Goal: Task Accomplishment & Management: Use online tool/utility

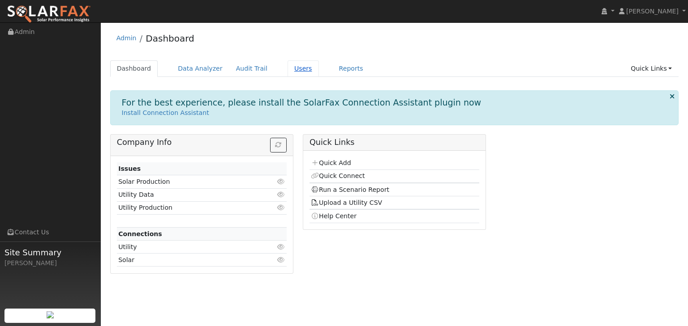
click at [290, 68] on link "Users" at bounding box center [302, 68] width 31 height 17
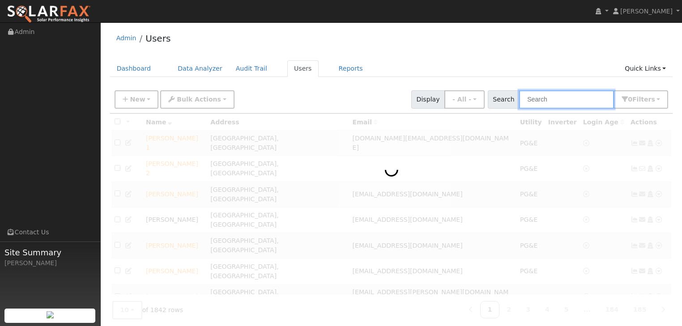
click at [552, 100] on input "text" at bounding box center [566, 99] width 95 height 18
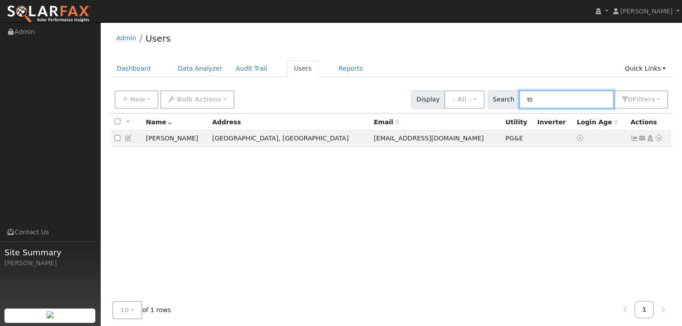
type input "t"
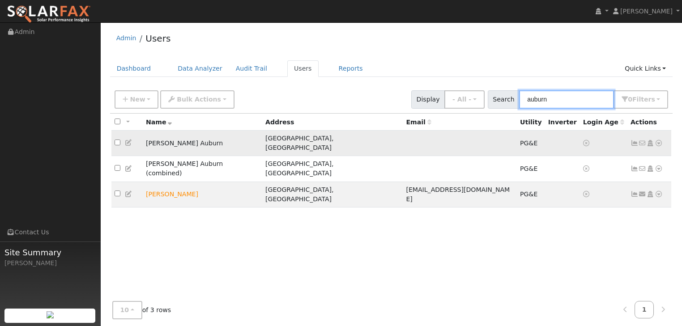
type input "auburn"
click at [180, 141] on td "[PERSON_NAME] Auburn" at bounding box center [203, 144] width 120 height 26
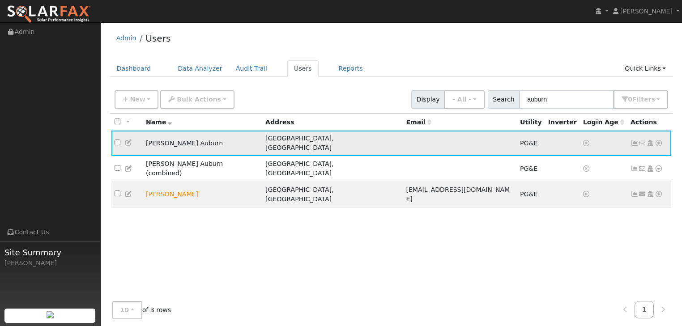
click at [658, 140] on icon at bounding box center [659, 143] width 8 height 6
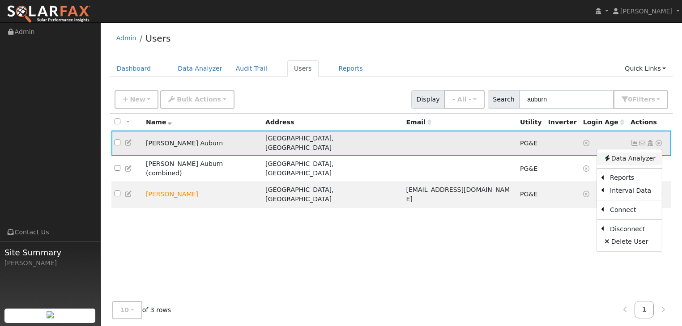
click at [632, 154] on link "Data Analyzer" at bounding box center [629, 159] width 65 height 13
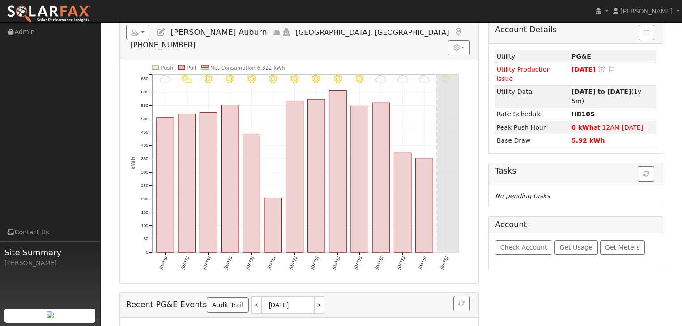
scroll to position [107, 0]
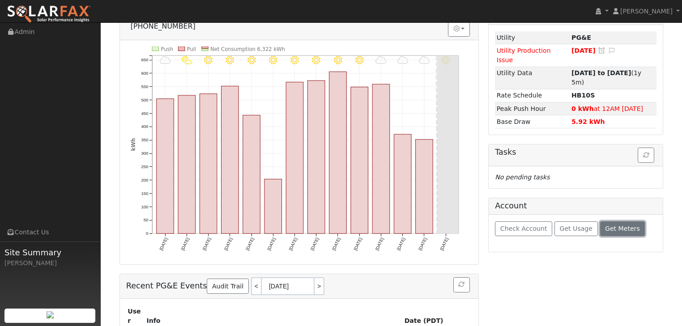
click at [612, 225] on span "Get Meters" at bounding box center [622, 228] width 35 height 7
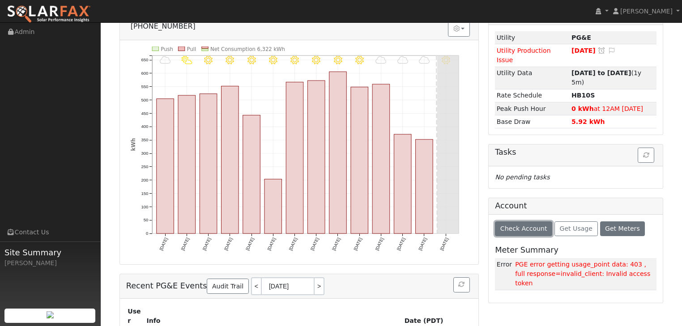
click at [522, 225] on span "Check Account" at bounding box center [524, 228] width 47 height 7
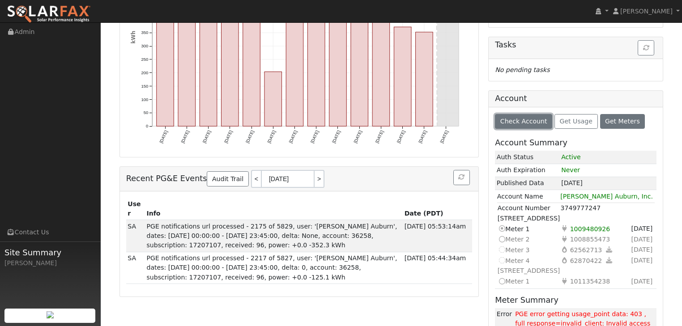
scroll to position [215, 0]
click at [501, 234] on icon at bounding box center [502, 238] width 8 height 9
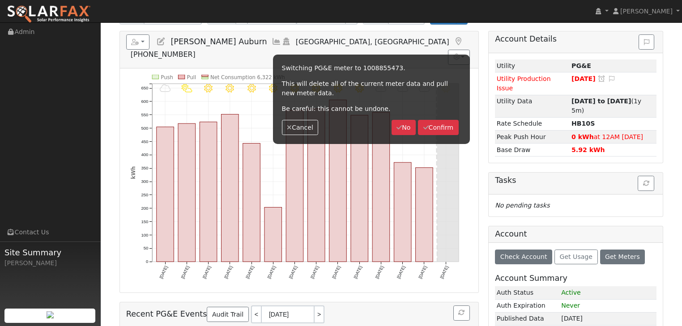
scroll to position [0, 0]
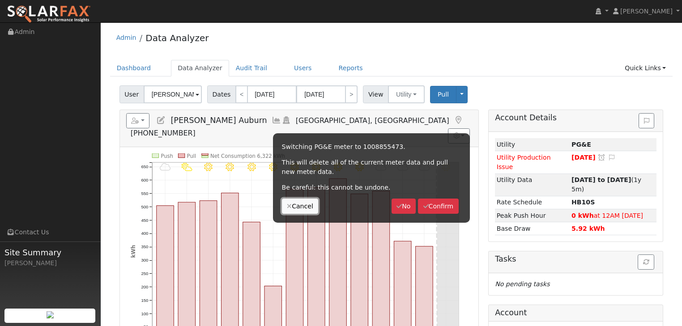
click at [300, 204] on button "Cancel" at bounding box center [300, 206] width 37 height 15
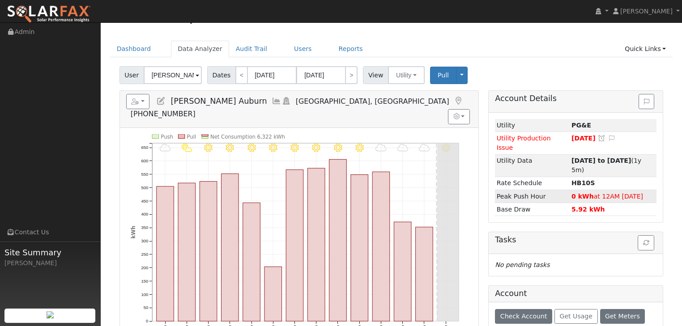
scroll to position [36, 0]
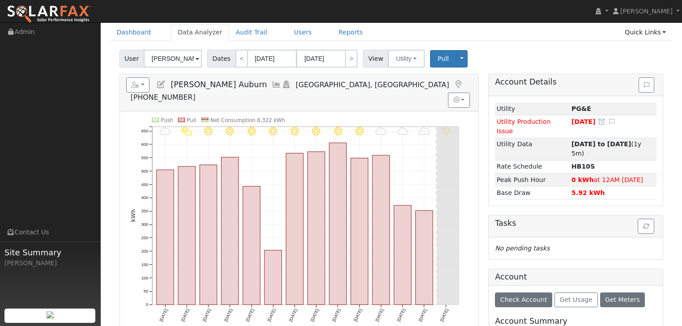
click at [196, 57] on span at bounding box center [198, 59] width 4 height 10
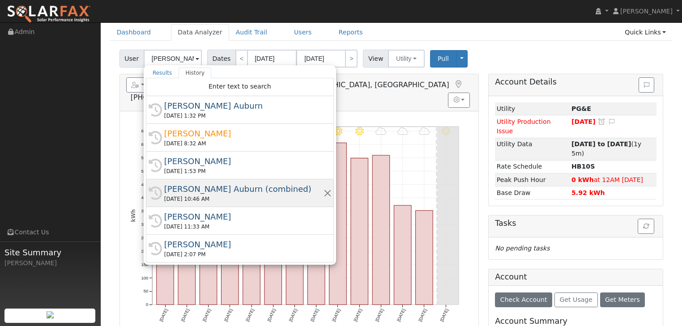
click at [206, 186] on div "[PERSON_NAME] Auburn (combined)" at bounding box center [243, 189] width 159 height 12
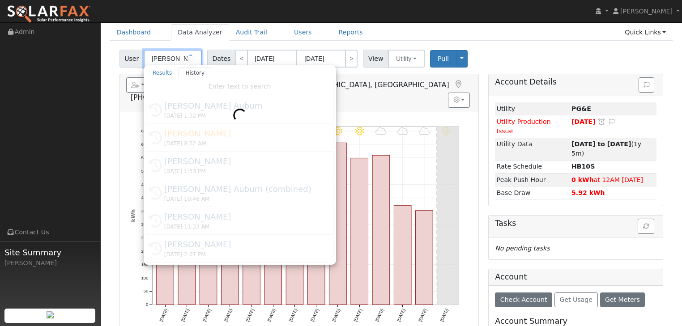
type input "[PERSON_NAME] Auburn (combined)"
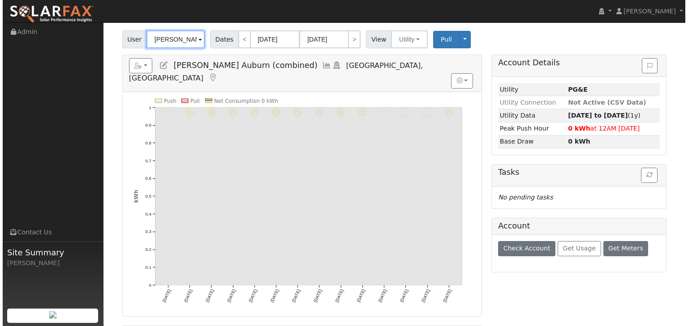
scroll to position [39, 0]
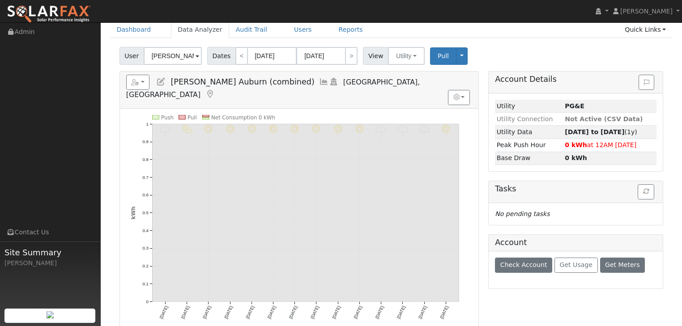
click at [319, 81] on icon at bounding box center [324, 82] width 10 height 8
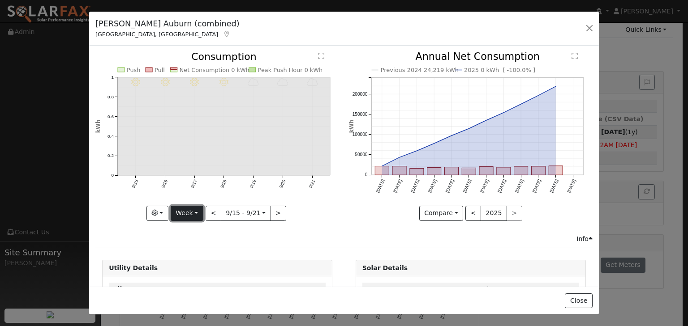
click at [197, 209] on button "Week" at bounding box center [187, 213] width 33 height 15
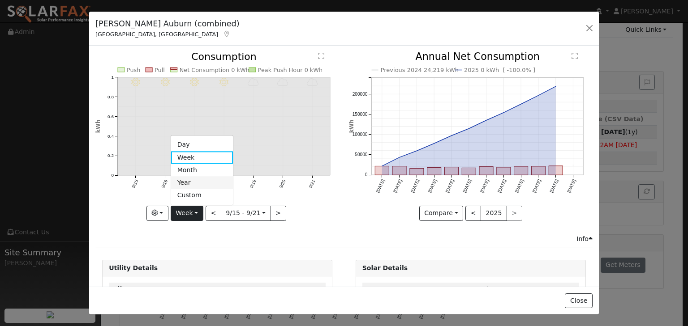
click at [184, 182] on link "Year" at bounding box center [202, 183] width 62 height 13
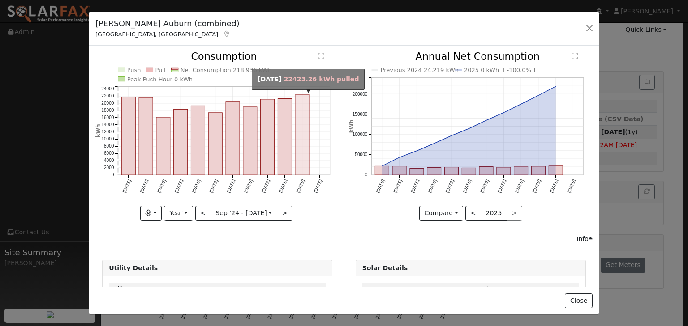
click at [298, 150] on rect "onclick=""" at bounding box center [303, 135] width 14 height 81
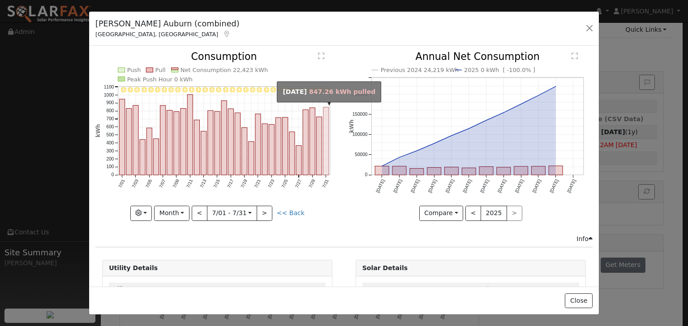
click at [326, 152] on rect "onclick=""" at bounding box center [325, 141] width 5 height 68
type input "2025-07-31"
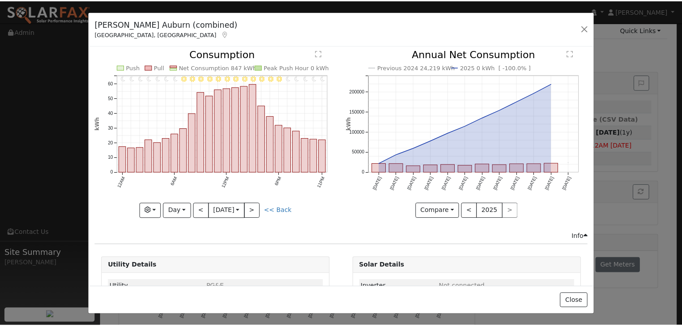
scroll to position [0, 0]
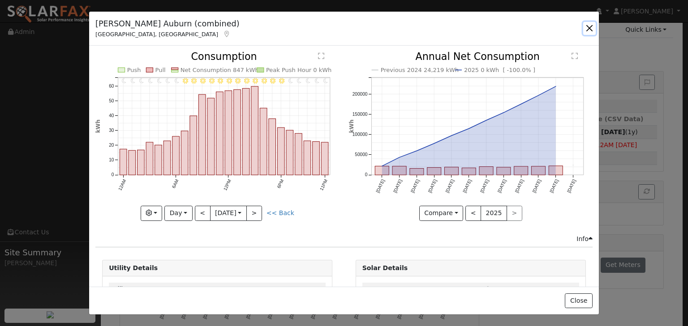
click at [590, 28] on button "button" at bounding box center [589, 28] width 13 height 13
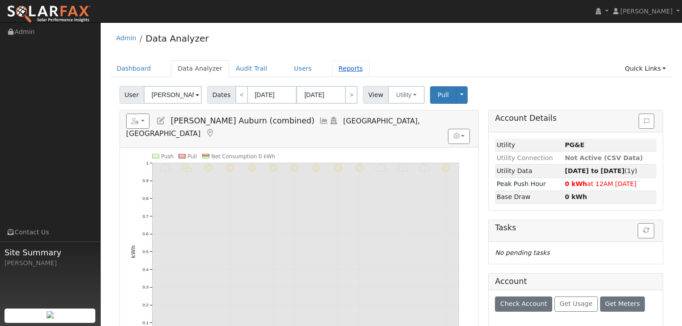
click at [332, 72] on link "Reports" at bounding box center [351, 68] width 38 height 17
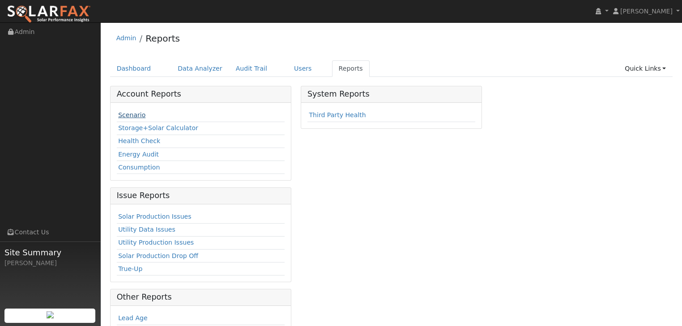
click at [132, 115] on link "Scenario" at bounding box center [131, 114] width 27 height 7
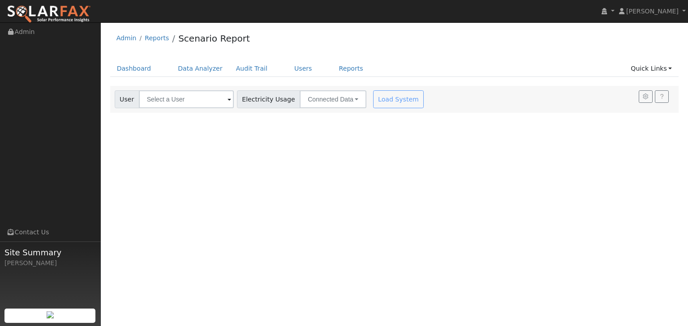
click at [227, 100] on span at bounding box center [229, 100] width 4 height 10
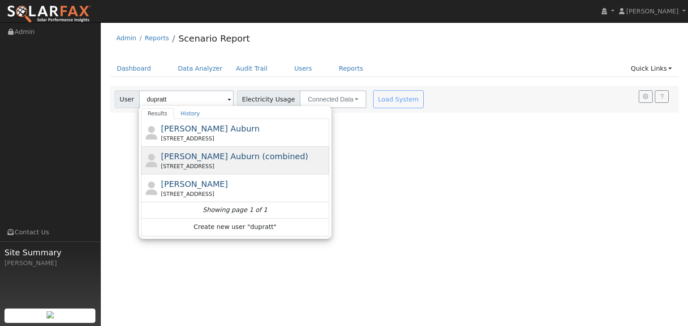
click at [164, 163] on div "[STREET_ADDRESS]" at bounding box center [244, 167] width 166 height 8
type input "[PERSON_NAME] Auburn (combined)"
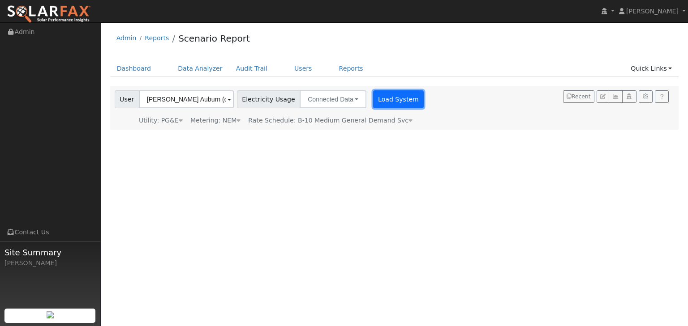
click at [381, 103] on button "Load System" at bounding box center [398, 99] width 51 height 18
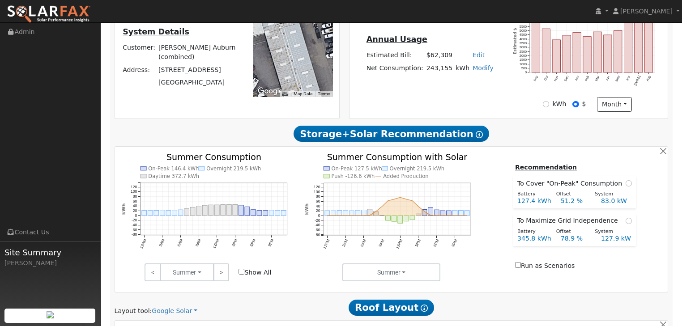
scroll to position [251, 0]
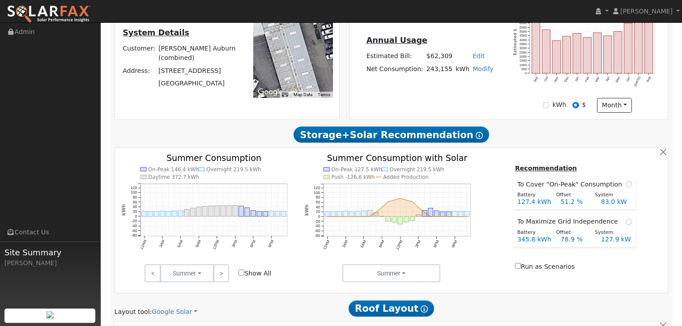
click at [241, 272] on input "Show All" at bounding box center [242, 273] width 6 height 6
checkbox input "true"
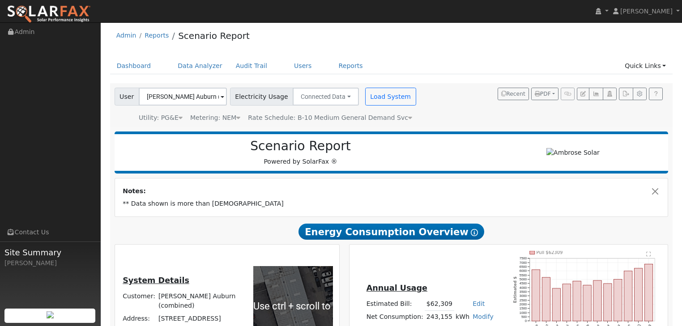
scroll to position [0, 0]
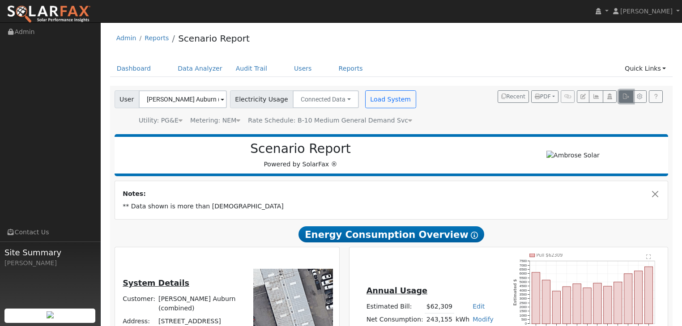
click at [625, 98] on icon "button" at bounding box center [626, 96] width 7 height 5
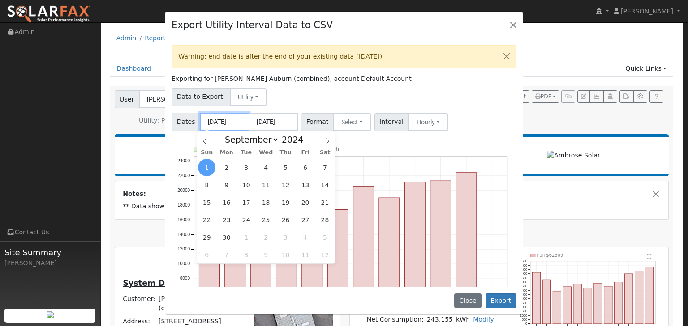
click at [236, 120] on input "[DATE]" at bounding box center [224, 122] width 49 height 18
click at [204, 143] on icon at bounding box center [204, 142] width 3 height 6
select select "7"
click at [286, 168] on span "1" at bounding box center [285, 167] width 17 height 17
type input "[DATE]"
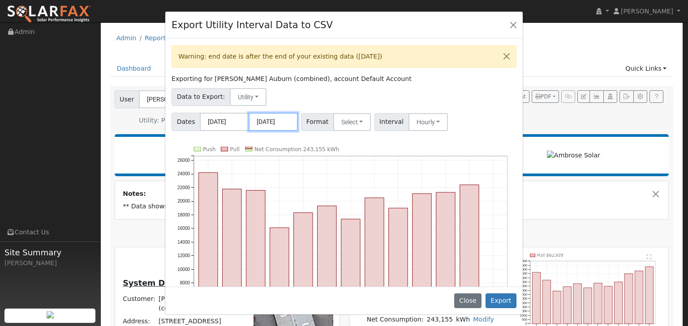
click at [276, 124] on input "[DATE]" at bounding box center [272, 122] width 49 height 18
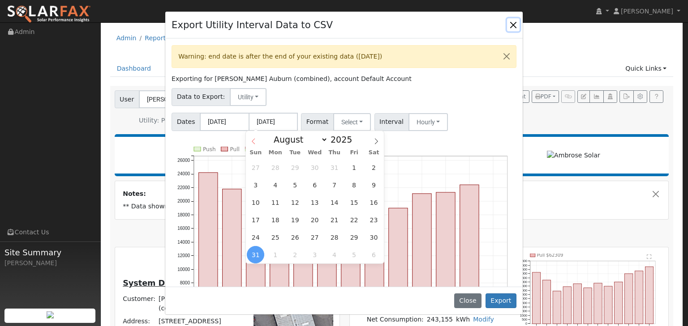
click at [252, 143] on icon at bounding box center [253, 141] width 6 height 6
select select "6"
click at [333, 240] on span "31" at bounding box center [334, 237] width 17 height 17
type input "[DATE]"
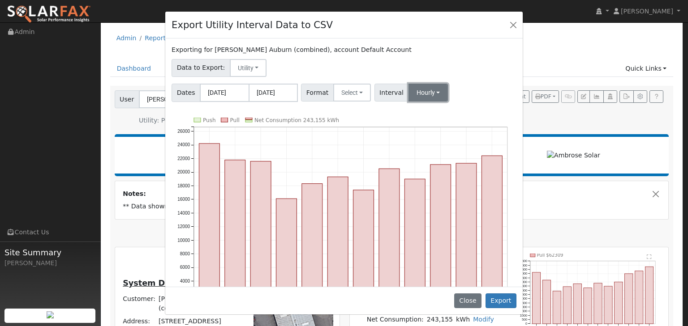
click at [429, 91] on button "Hourly" at bounding box center [428, 93] width 40 height 18
click at [413, 112] on link "15 Minute" at bounding box center [436, 112] width 62 height 13
click at [355, 90] on button "Select" at bounding box center [352, 93] width 38 height 18
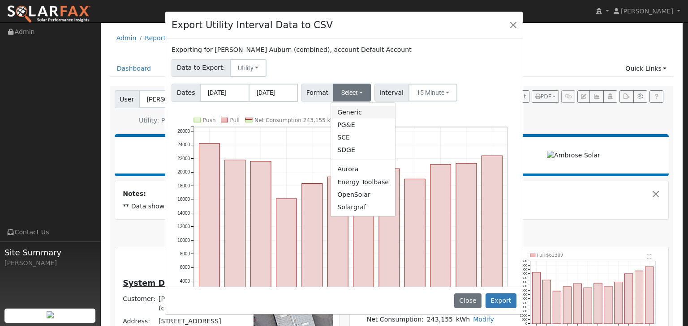
click at [348, 115] on link "Generic" at bounding box center [363, 112] width 64 height 13
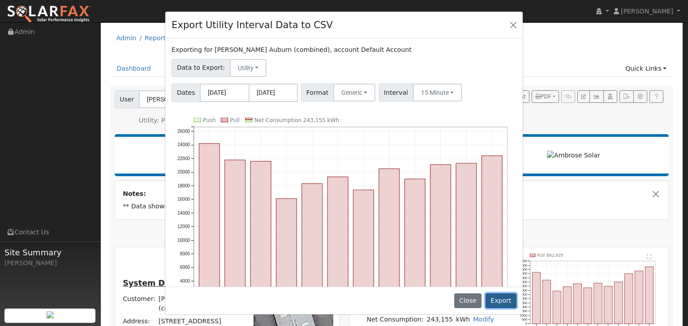
click at [508, 302] on button "Export" at bounding box center [500, 301] width 31 height 15
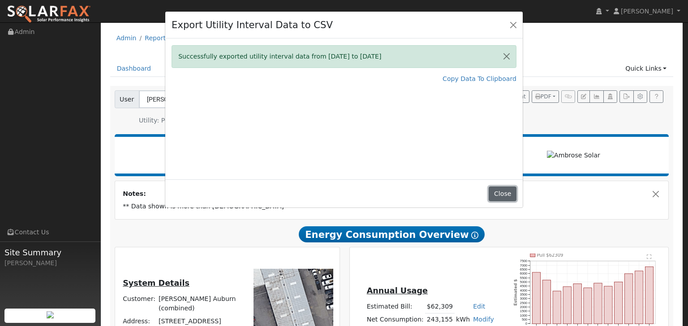
drag, startPoint x: 503, startPoint y: 196, endPoint x: 510, endPoint y: 197, distance: 6.3
click at [503, 196] on button "Close" at bounding box center [501, 194] width 27 height 15
